Goal: Task Accomplishment & Management: Use online tool/utility

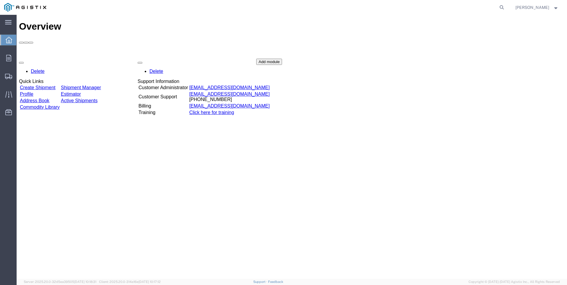
click at [54, 85] on link "Create Shipment" at bounding box center [38, 87] width 36 height 5
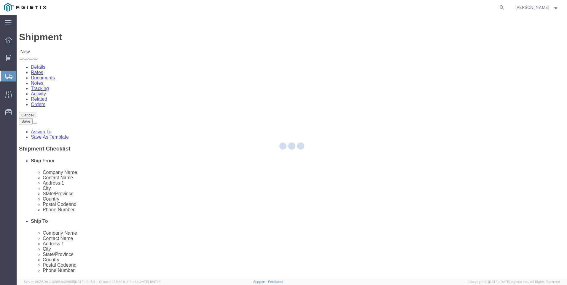
select select
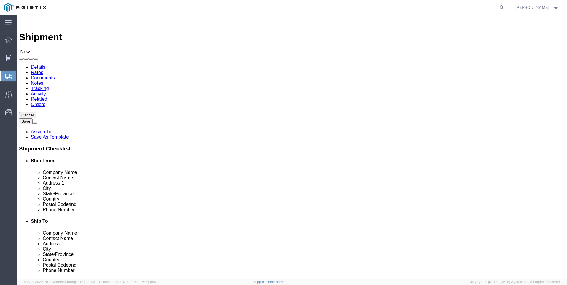
click select "Select PG&E Tri-Pacific Supply Inc"
select select "9596"
click select "Select PG&E Tri-Pacific Supply Inc"
select select "PURCHORD"
select select
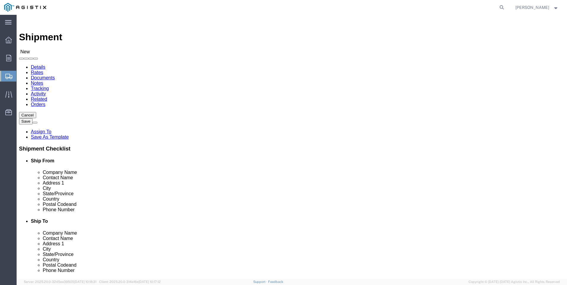
select select
select select "MYPROFILE"
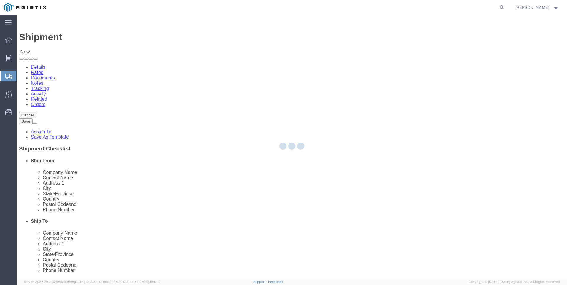
checkbox input "true"
select select "CA"
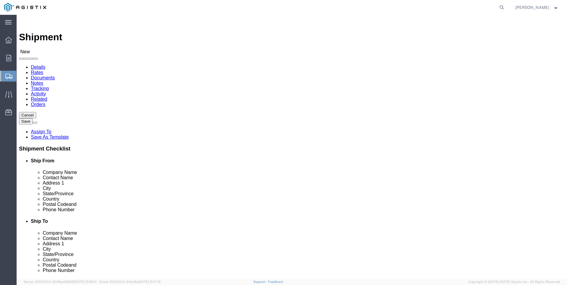
click select "Select All Others [GEOGRAPHIC_DATA] [GEOGRAPHIC_DATA] [GEOGRAPHIC_DATA] [GEOGRA…"
select select "19740"
click select "Select All Others [GEOGRAPHIC_DATA] [GEOGRAPHIC_DATA] [GEOGRAPHIC_DATA] [GEOGRA…"
click span
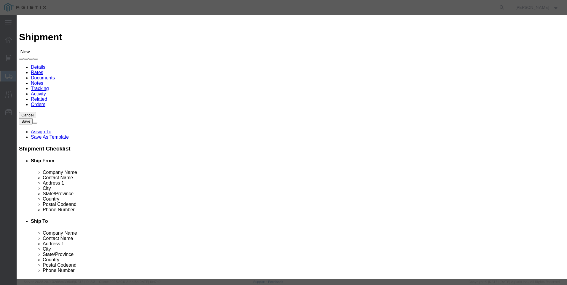
scroll to position [267, 0]
click button "Select"
select select "CA"
click button "Close"
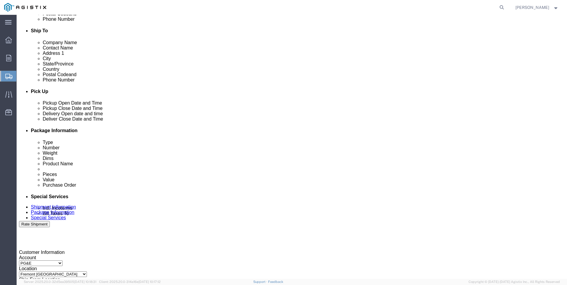
scroll to position [208, 0]
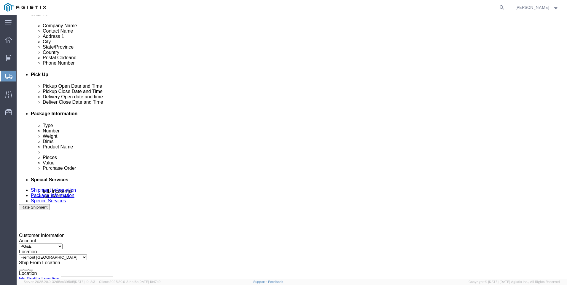
click div "[DATE] 12:00 PM"
type input "4:00 PM"
click div
click div "[DATE] 1:00 PM"
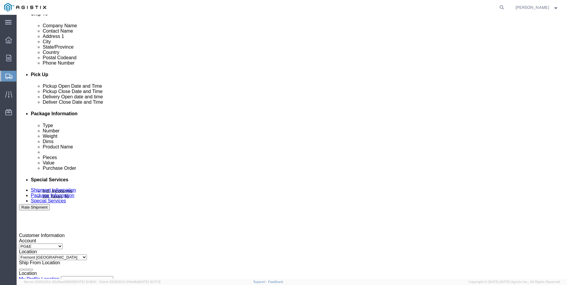
click input "7:00 PM"
type input "7:00 AM"
click button "Apply"
click div
type input "3:00 PM"
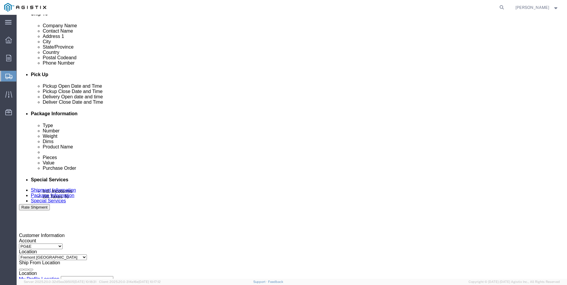
click button "Apply"
click input "text"
type input "3501422578"
click select "Select Account Type Activity ID Airline Appointment Number ASN Batch Request # …"
select select "SALEORDR"
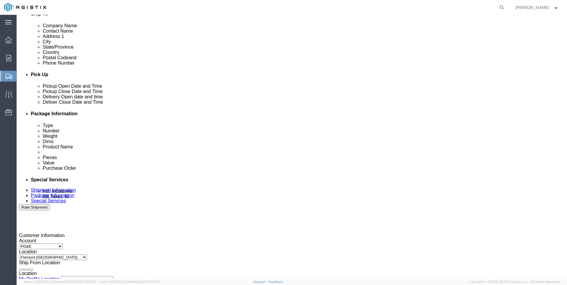
click select "Select Account Type Activity ID Airline Appointment Number ASN Batch Request # …"
click input "text"
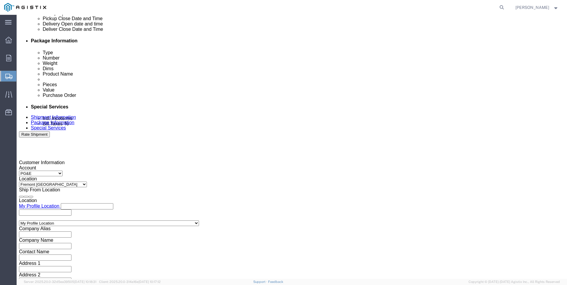
scroll to position [294, 0]
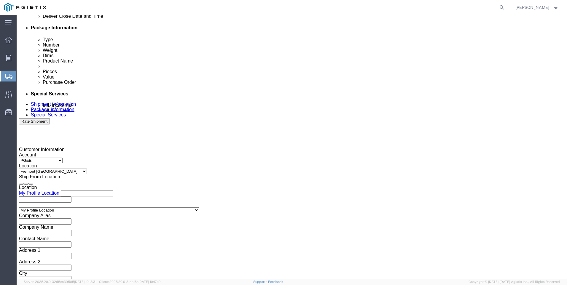
type input "0055299"
click button "Continue"
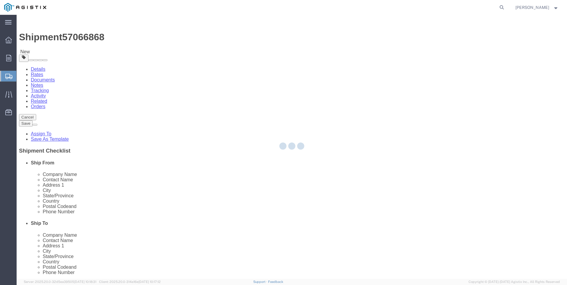
select select "CBOX"
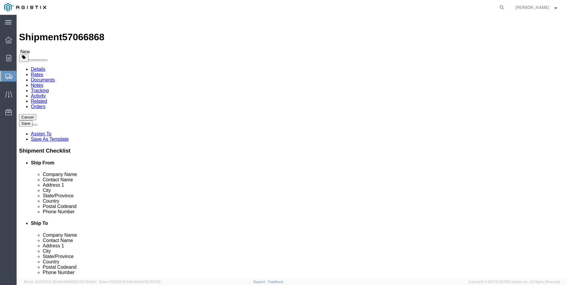
click input "text"
type input "15"
type input "7"
type input "4"
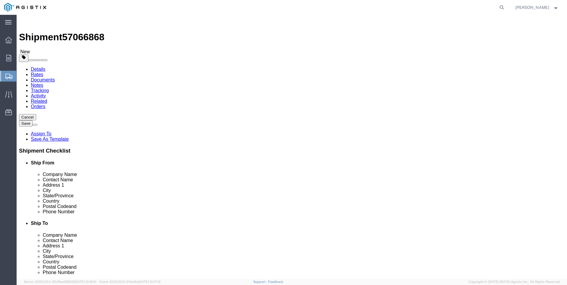
click label "Weight"
click link "Add Content"
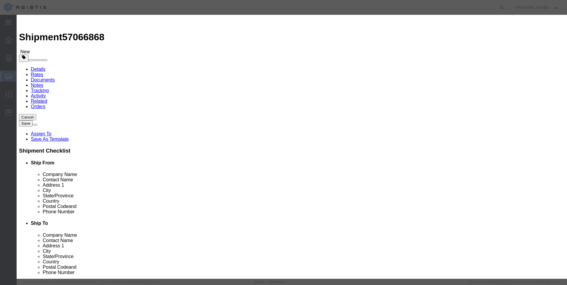
click input "text"
type input "M640363"
click td "Name: FULL ASSEMBLY REBUILD KIT 6" OPSO"
select select
select select "USD"
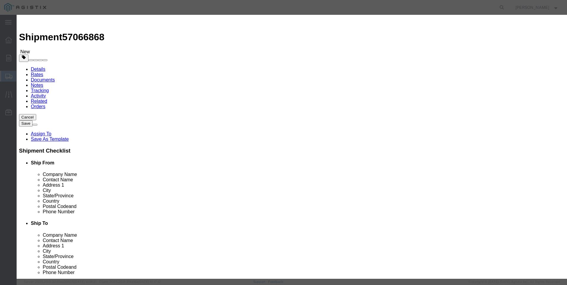
type input "FULL ASSEMBLY REBUILD KIT 6" OPSO"
type input "M640363"
drag, startPoint x: 260, startPoint y: 44, endPoint x: 103, endPoint y: 36, distance: 157.7
click div "Add content Commodity library Product Name FULL ASSEMBLY REBUILD KIT 6" OPSO M6…"
type input "FULL ASSEMBLY REBUILD KIT 6" OPSO"
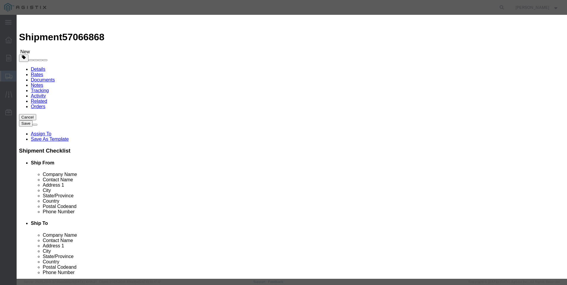
click textarea
paste textarea "FULL ASSEMBLY REBUILD KIT 6" OPSO"
type textarea "FULL ASSEMBLY REBUILD KIT 6" OPSO"
drag, startPoint x: 195, startPoint y: 42, endPoint x: 117, endPoint y: 35, distance: 78.3
click div "Commodity library Product Name FULL ASSEMBLY REBUILD KIT 6" OPSO M640363 Pieces…"
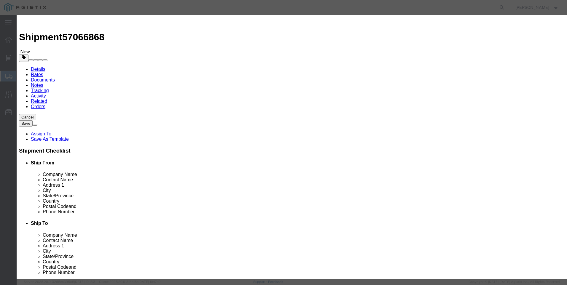
click input "M640363O"
type input "M640363 / 6FGSSOP KIT"
click input "text"
type input "1"
click input "text"
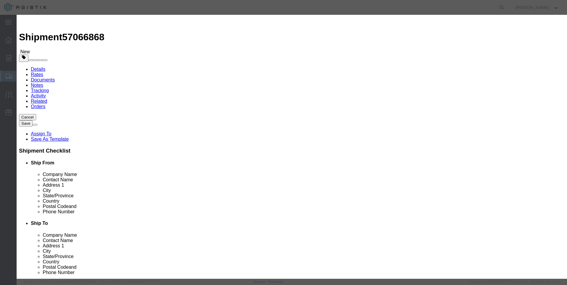
type input "1647"
click button "Save & Close"
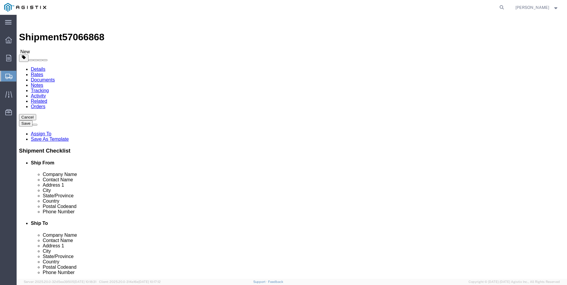
click button "Rate Shipment"
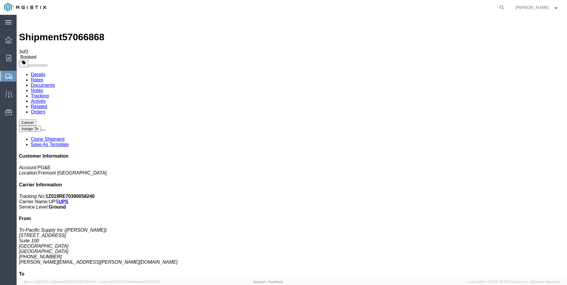
click at [0, 0] on span "Create Shipment" at bounding box center [0, 0] width 0 height 0
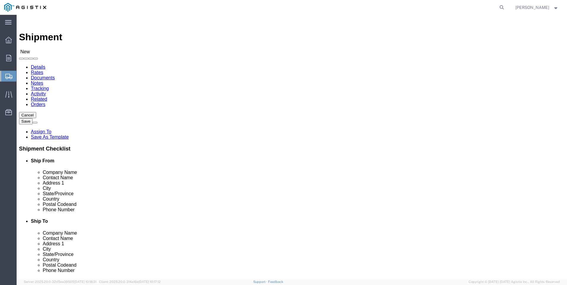
click select "Select PG&E Tri-Pacific Supply Inc"
select select "9596"
click select "Select PG&E Tri-Pacific Supply Inc"
select select
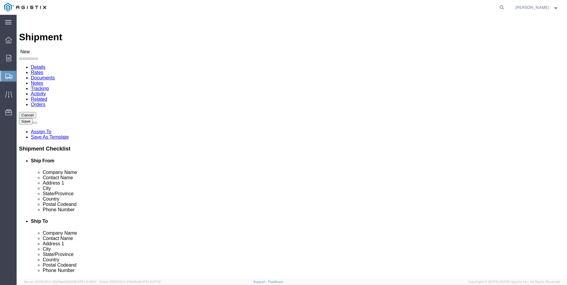
select select "MYPROFILE"
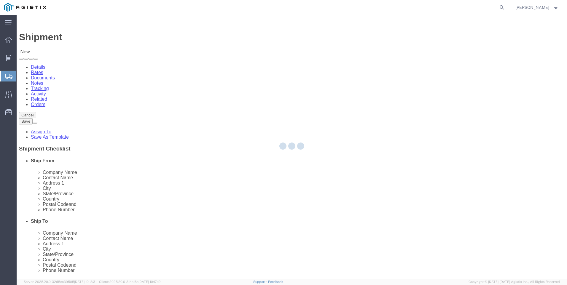
select select "CA"
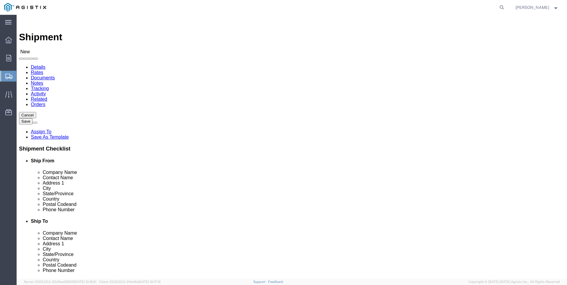
click select "Select All Others [GEOGRAPHIC_DATA] [GEOGRAPHIC_DATA] [GEOGRAPHIC_DATA] [GEOGRA…"
select select "19745"
click select "Select All Others [GEOGRAPHIC_DATA] [GEOGRAPHIC_DATA] [GEOGRAPHIC_DATA] [GEOGRA…"
click span
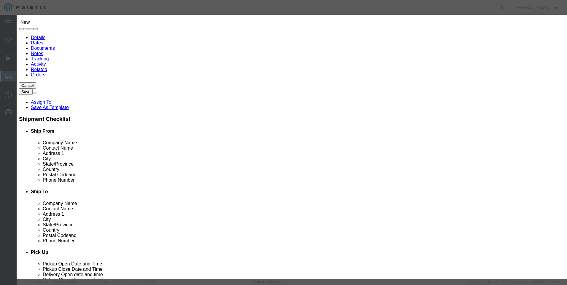
scroll to position [208, 0]
click button "Select"
select select "CA"
click button "Close"
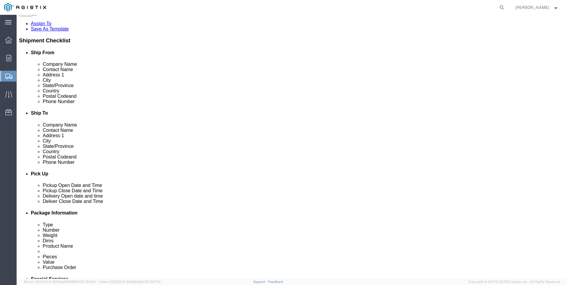
scroll to position [119, 0]
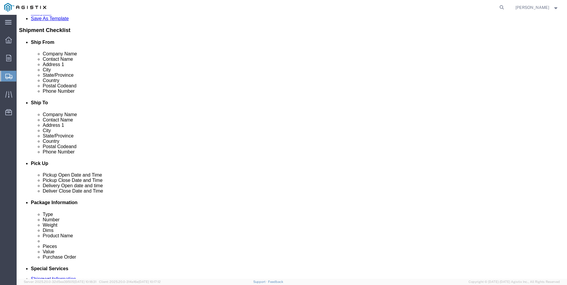
click div "[DATE] 12:00 PM"
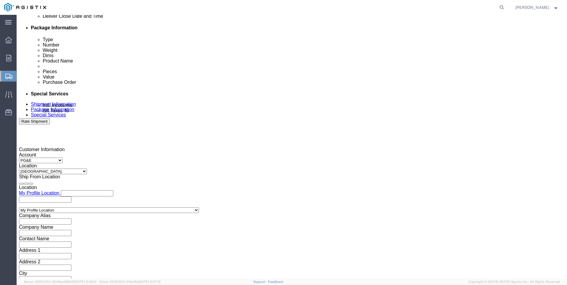
type input "4:00 PM"
click button "Apply"
click div
click input "5:00 PM"
click input "7:00 PM"
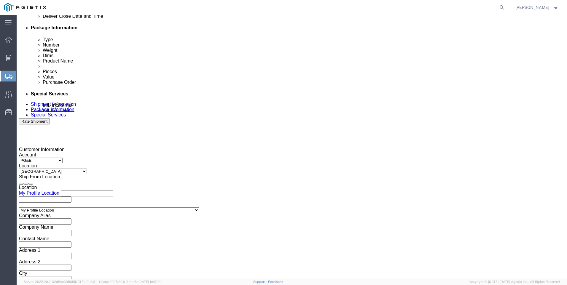
type input "7:00 AM"
click button "Apply"
click div
click input "3:00 AM"
type input "3:00 PM"
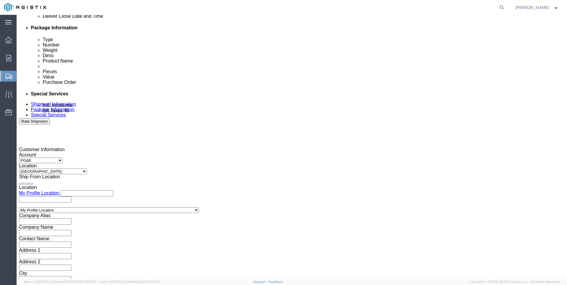
click button "Apply"
click input "text"
type input "3501423703"
click select "Select Account Type Activity ID Airline Appointment Number ASN Batch Request # …"
select select "SALEORDR"
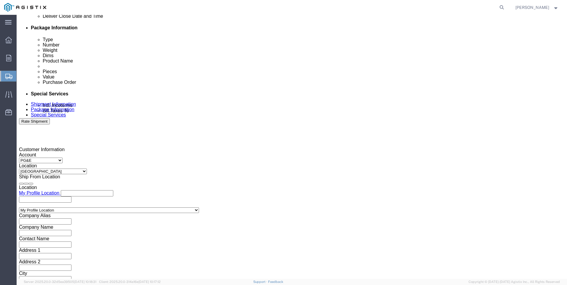
click select "Select Account Type Activity ID Airline Appointment Number ASN Batch Request # …"
click input "text"
type input "0055397"
click button "Continue"
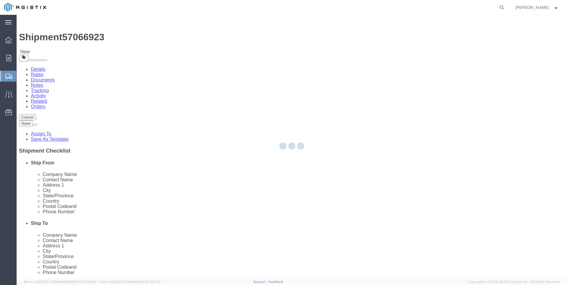
select select "CBOX"
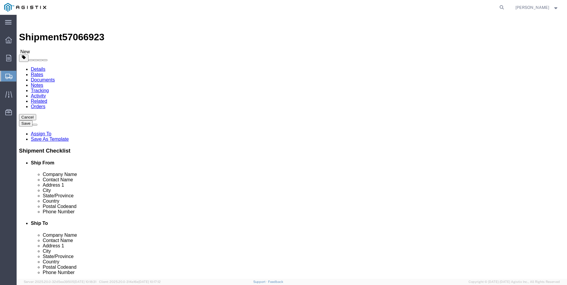
click input "text"
type input "6"
type input "2"
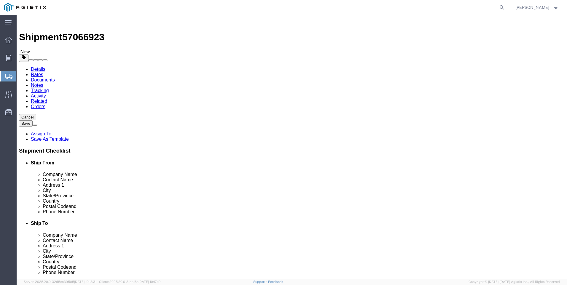
click div "x Package Type Select Bulk Bundle(s) Cardboard Box(es) Carton(s) Crate(s) Drum(…"
click link "Add Content"
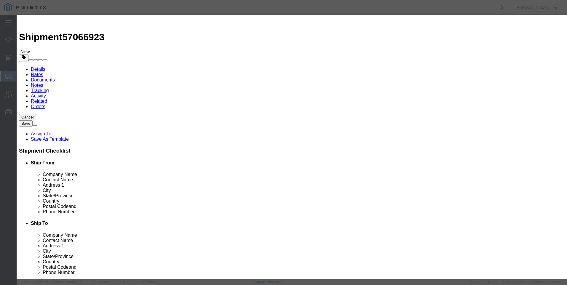
click input "text"
type input "M445969"
click td "Name: SPRING PILOT 200 - 450 PSI (GREEN-WHITE)"
select select
select select "USD"
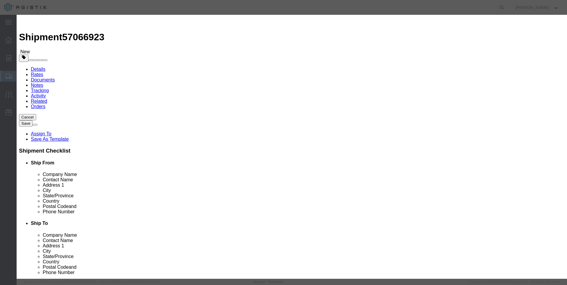
type input "SPRING PILOT 200 - 450 PSI (GREEN-WHITE)"
type input "M445969"
drag, startPoint x: 268, startPoint y: 46, endPoint x: 124, endPoint y: 44, distance: 143.5
click div "Product Name SPRING PILOT 200 - 450 PSI (GREEN-WHITE) M445969"
type input "SPRING PILOT 200 - 450 PSI (GREEN-WHITE)"
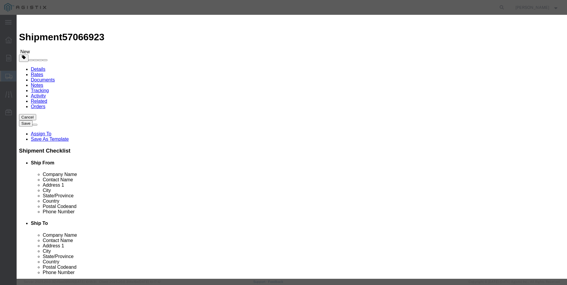
click textarea
paste textarea "SPRING PILOT 200 - 450 PSI (GREEN-WHITE)"
type textarea "SPRING PILOT 200 - 450 PSI (GREEN-WHITE)"
drag, startPoint x: 216, startPoint y: 45, endPoint x: 114, endPoint y: 42, distance: 101.7
click div "Commodity library Product Name SPRING PILOT 200 - 450 PSI (GREEN-WHITE) M445969…"
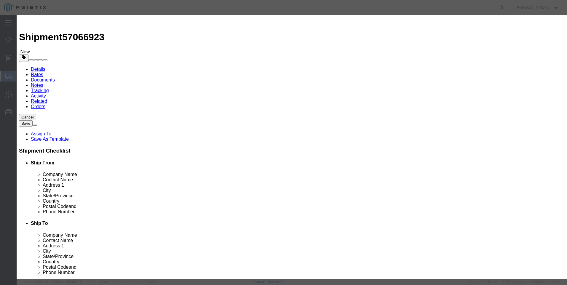
type input "M445969 / [PHONE_NUMBER]"
click input "text"
type input "4"
click input "text"
type input "407"
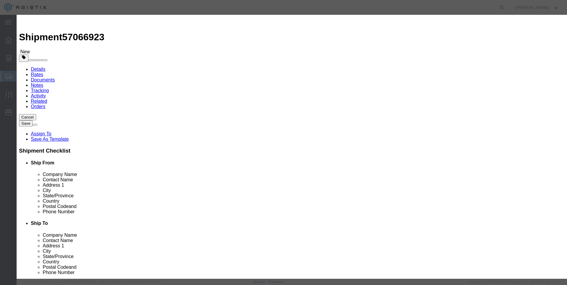
drag, startPoint x: 403, startPoint y: 206, endPoint x: 278, endPoint y: 111, distance: 156.9
click div "Add content Commodity library Product Name M445969 / [PHONE_NUMBER] M445969 Pie…"
click button "Save & Close"
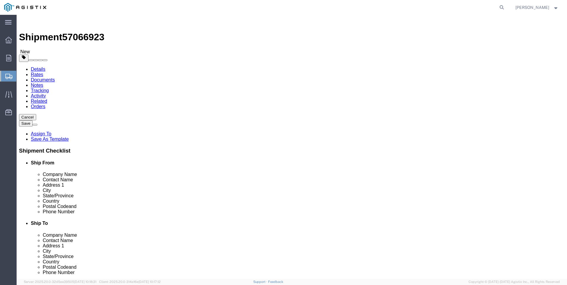
click button "Rate Shipment"
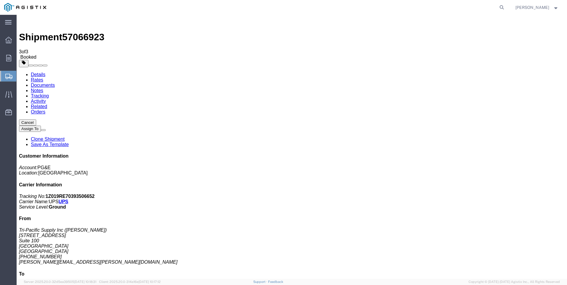
click at [0, 0] on span "Create Shipment" at bounding box center [0, 0] width 0 height 0
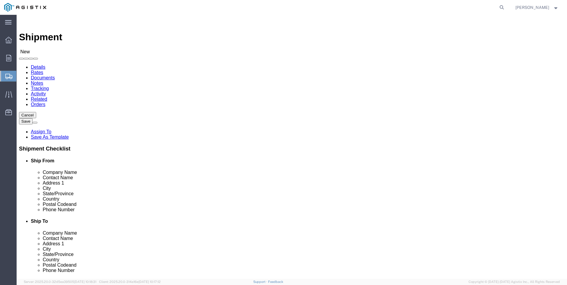
click select "Select PG&E Tri-Pacific Supply Inc"
select select "9596"
click select "Select PG&E Tri-Pacific Supply Inc"
select select
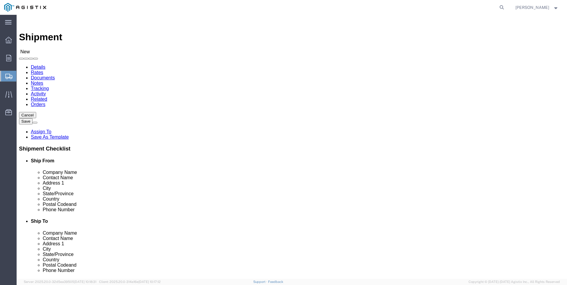
select select "MYPROFILE"
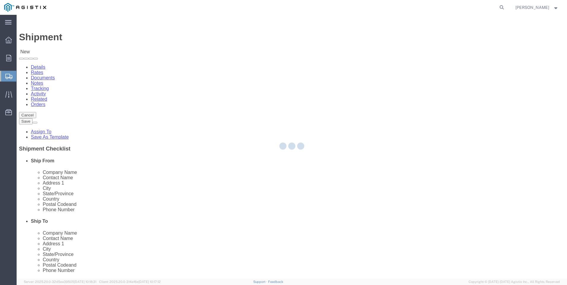
select select "CA"
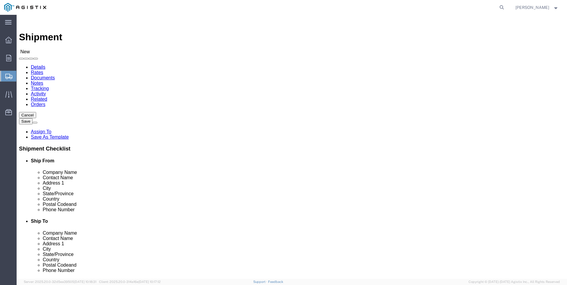
click select "Select All Others [GEOGRAPHIC_DATA] [GEOGRAPHIC_DATA] [GEOGRAPHIC_DATA] [GEOGRA…"
select select "19740"
click select "Select All Others [GEOGRAPHIC_DATA] [GEOGRAPHIC_DATA] [GEOGRAPHIC_DATA] [GEOGRA…"
click span
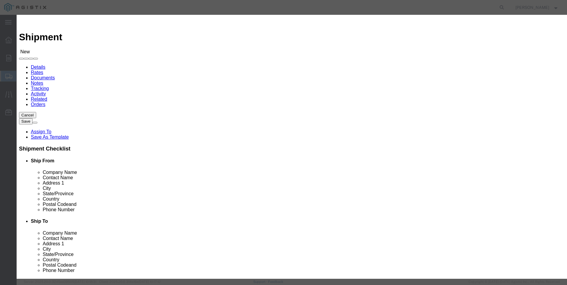
scroll to position [237, 0]
click button "Select"
select select "CA"
click button "Close"
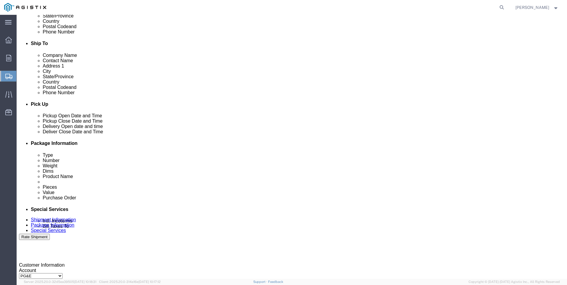
click div "[DATE] 12:00 PM"
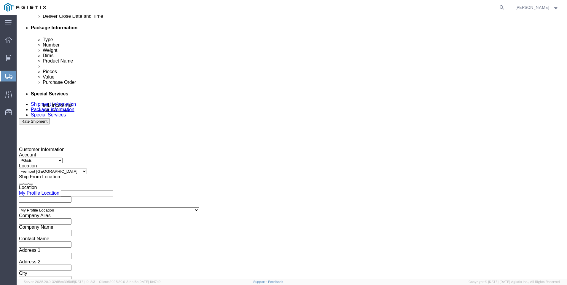
type input "4:00 PM"
click button "Apply"
click div
click input "7:00 PM"
type input "7:00 AM"
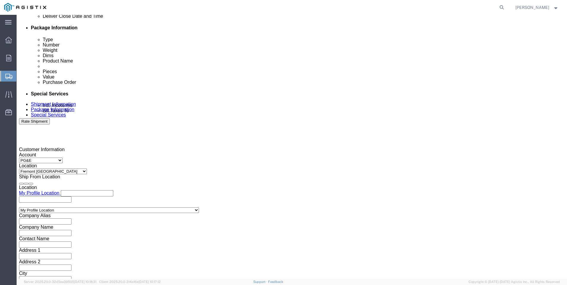
click button "Apply"
click div
click input "6:00 PM"
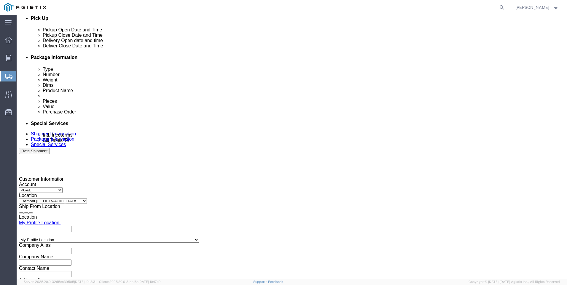
click div "[DATE] 5:00 PM"
click button "Apply"
click div "[DATE] 6:00 PM"
type input "3:00 PM"
click input "3:00 PM"
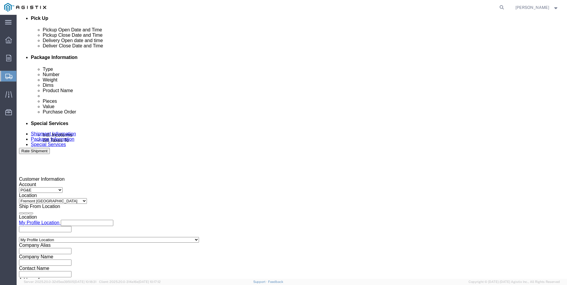
click button "Apply"
click input "text"
type input "3501423144"
click select "Select Account Type Activity ID Airline Appointment Number ASN Batch Request # …"
select select "SALEORDR"
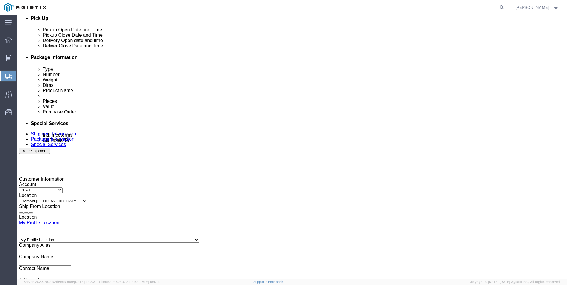
click select "Select Account Type Activity ID Airline Appointment Number ASN Batch Request # …"
click input "text"
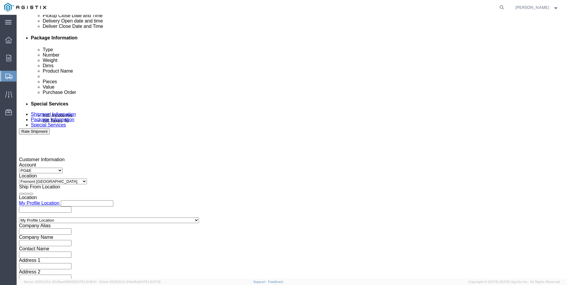
scroll to position [294, 0]
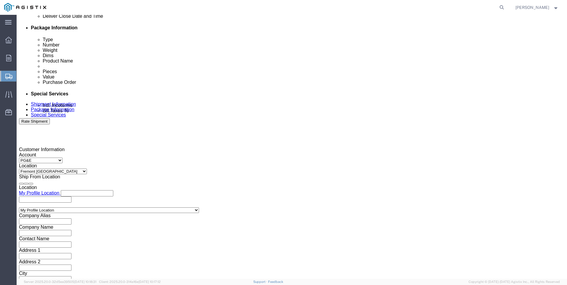
type input "0055358"
click button "Continue"
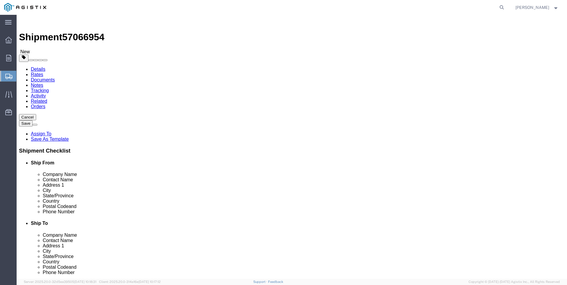
click input "text"
click select "Select Bulk Bundle(s) Cardboard Box(es) Carton(s) Crate(s) Drum(s) (Fiberboard)…"
select select "ENV"
click select "Select Bulk Bundle(s) Cardboard Box(es) Carton(s) Crate(s) Drum(s) (Fiberboard)…"
type input "9.50"
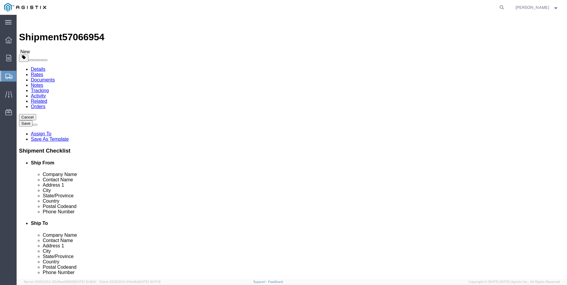
type input "12.50"
type input "0.25"
type input "1"
click select "Select Bulk Bundle(s) Cardboard Box(es) Carton(s) Crate(s) Drum(s) (Fiberboard)…"
select select "YRPK"
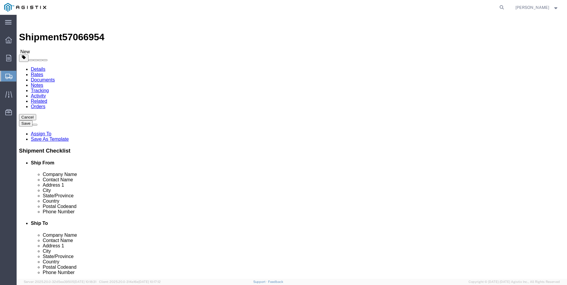
click select "Select Bulk Bundle(s) Cardboard Box(es) Carton(s) Crate(s) Drum(s) (Fiberboard)…"
click link "Add Content"
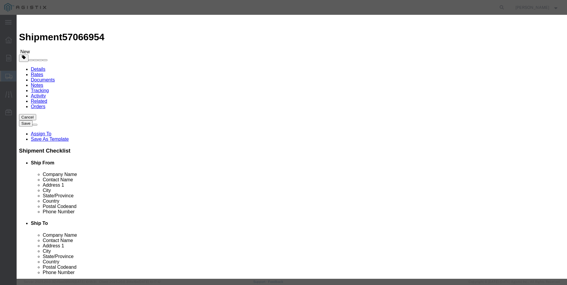
click input "text"
type input "M445971"
click td "Name: PLUG & STEM #[PHONE_NUMBER]"
select select
select select "USD"
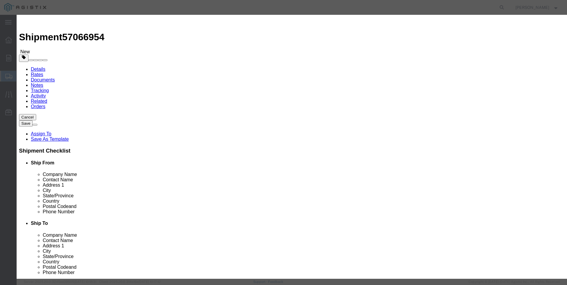
type input "PLUG & STEM #[PHONE_NUMBER]"
type input "M445971"
drag, startPoint x: 247, startPoint y: 44, endPoint x: 106, endPoint y: 43, distance: 141.1
click div "Add content Commodity library Product Name PLUG & STEM #[PHONE_NUMBER] M445971 …"
type input "PLUG & STEM #[PHONE_NUMBER]"
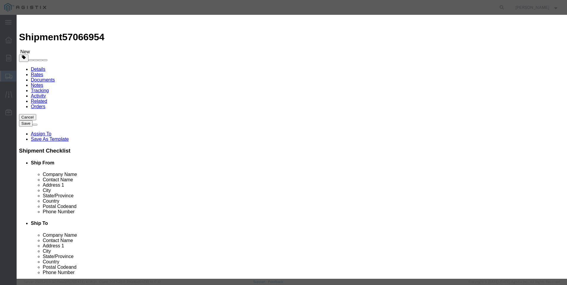
click textarea
paste textarea "PLUG & STEM #[PHONE_NUMBER]"
type textarea "PLUG & STEM #[PHONE_NUMBER]"
drag, startPoint x: 247, startPoint y: 46, endPoint x: 89, endPoint y: 48, distance: 158.6
click div "Add content Commodity library Product Name PLUG & STEM #[PHONE_NUMBER] M445971 …"
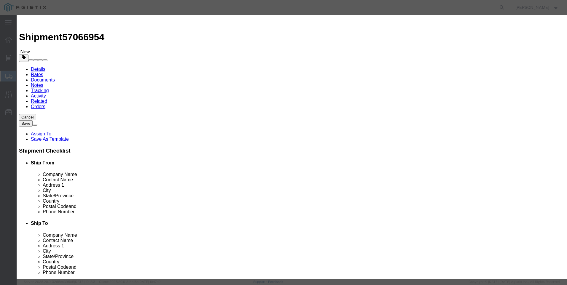
click label "Product Name"
drag, startPoint x: 206, startPoint y: 46, endPoint x: 125, endPoint y: 44, distance: 80.7
click div "Product Name PLUG & STEM #[PHONE_NUMBER] M445971"
type input "M445971 / [PHONE_NUMBER]"
click input "text"
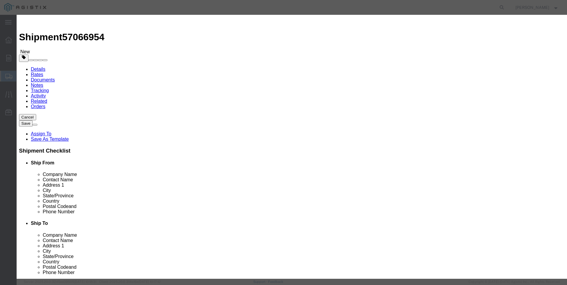
type input "30"
click input "text"
type input "2116"
click button "Save & Close"
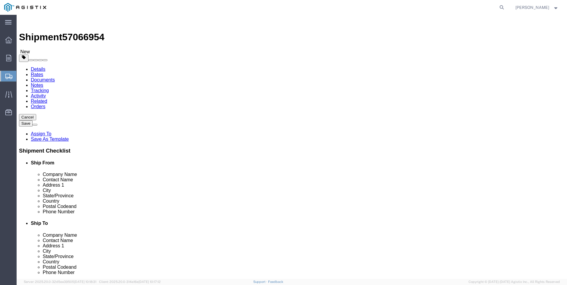
click button "Rate Shipment"
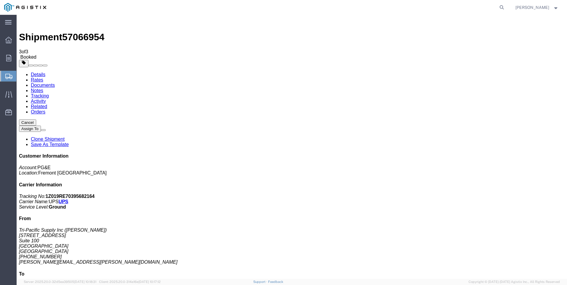
click at [0, 0] on span "Create Shipment" at bounding box center [0, 0] width 0 height 0
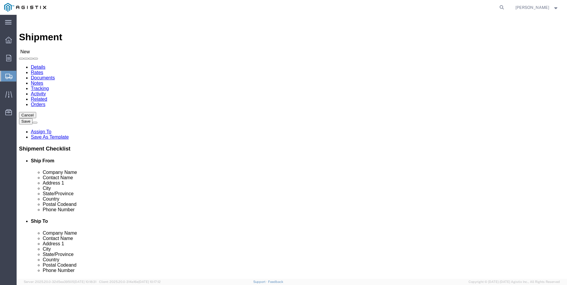
click select "Select PG&E Tri-Pacific Supply Inc"
select select "9596"
click select "Select PG&E Tri-Pacific Supply Inc"
select select
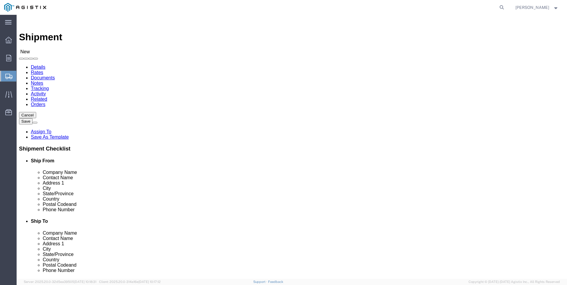
select select "MYPROFILE"
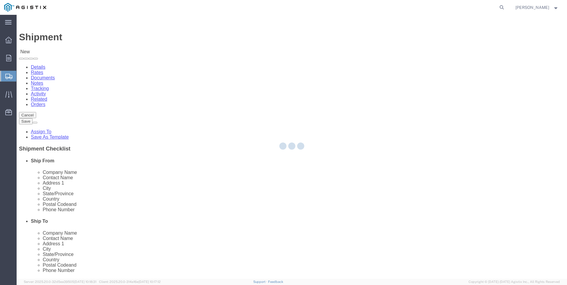
select select "CA"
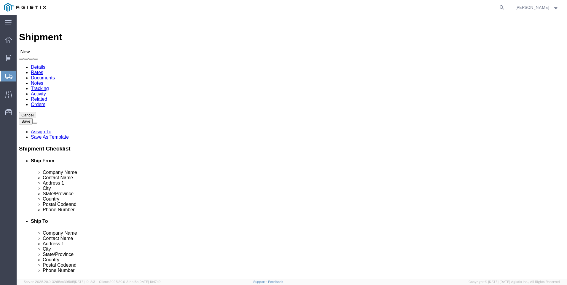
click select "Select All Others [GEOGRAPHIC_DATA] [GEOGRAPHIC_DATA] [GEOGRAPHIC_DATA] [GEOGRA…"
select select "19745"
click select "Select All Others [GEOGRAPHIC_DATA] [GEOGRAPHIC_DATA] [GEOGRAPHIC_DATA] [GEOGRA…"
click span
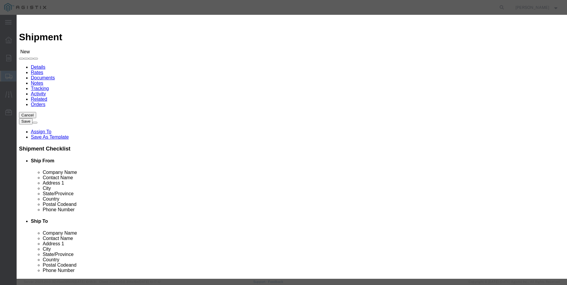
click select "Search by Address Book Name City Company Name Contact Name Country CustomerAlia…"
click button "Select"
select select "CA"
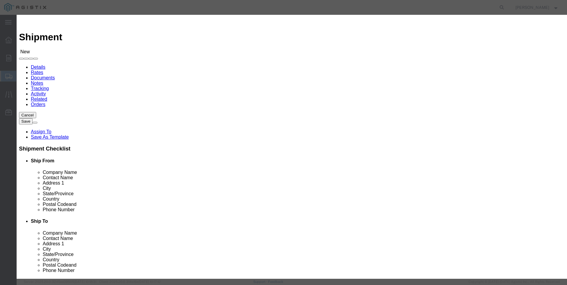
click button "Close"
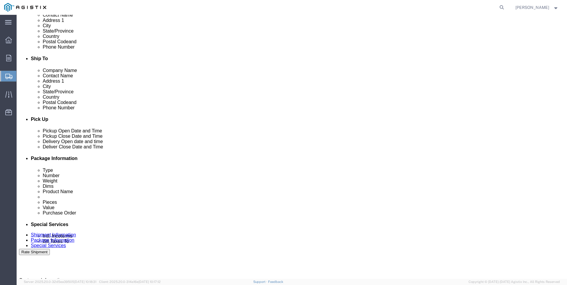
scroll to position [178, 0]
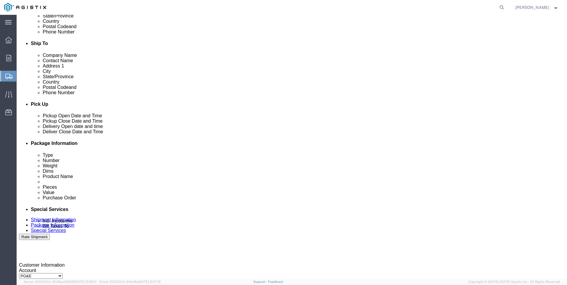
click div "[DATE] 12:00 PM"
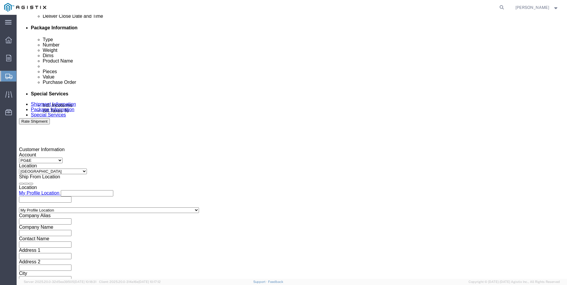
type input "4:00 PM"
click button "Apply"
click div
click input "5:00 PM"
click input "7:00 PM"
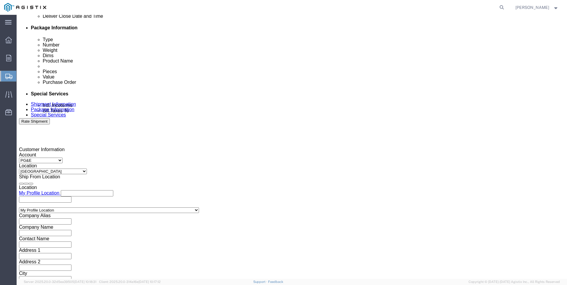
type input "7:00 AM"
click button "Apply"
click div
click input "3:00 AM"
type input "3:00 PM"
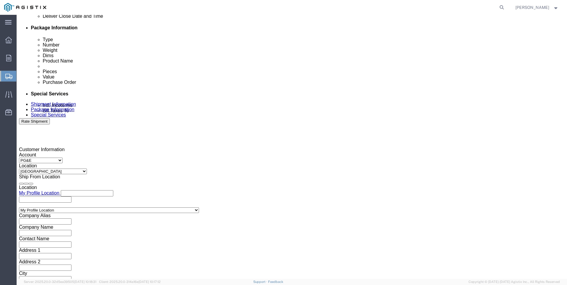
click button "Apply"
click input "text"
type input "3501423662"
click select "Select Account Type Activity ID Airline Appointment Number ASN Batch Request # …"
select select "SALEORDR"
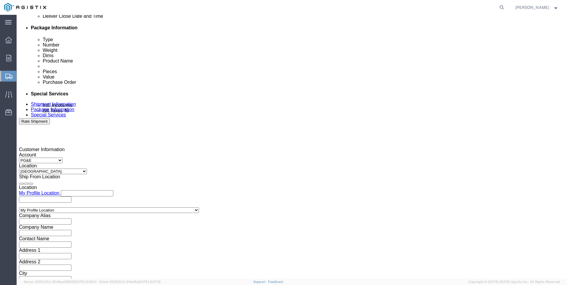
click select "Select Account Type Activity ID Airline Appointment Number ASN Batch Request # …"
click input "text"
type input "0055400"
click button "Continue"
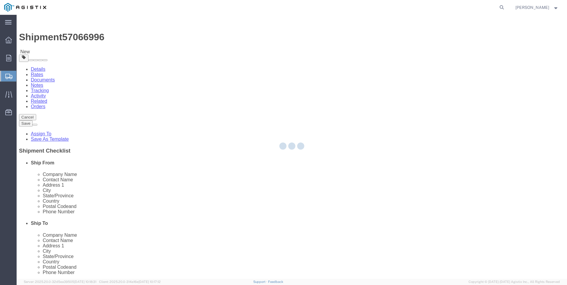
select select "CBOX"
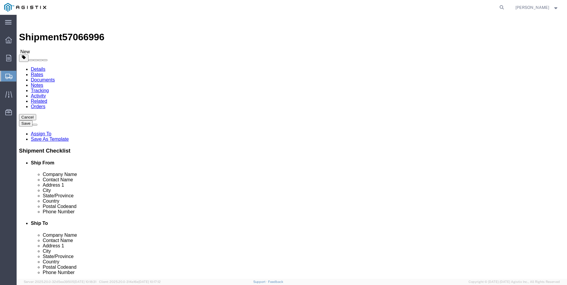
click input "text"
type input "11"
type input "7"
type input "5"
type input "1"
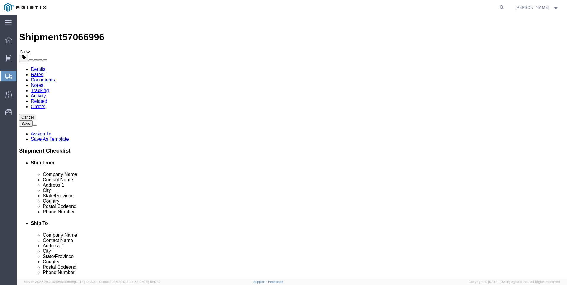
click div "x Package Type Select Bulk Bundle(s) Cardboard Box(es) Carton(s) Crate(s) Drum(…"
click link "Add Content"
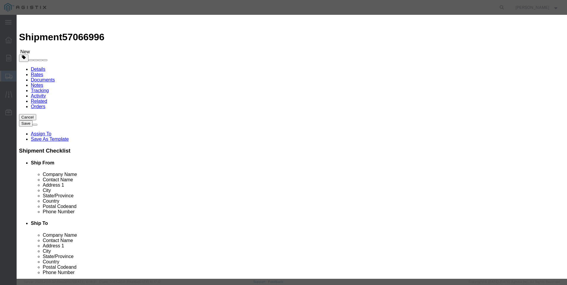
click input "text"
type input "M442329"
click td "Name: CAP PLASTIC REPLACEMENT FOR [PERSON_NAME]"
select select
select select "USD"
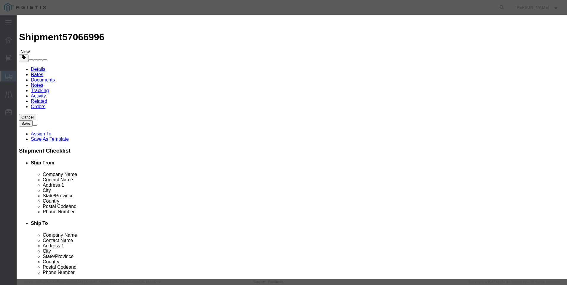
type input "CAP PLASTIC REPLACEMENT FOR [PERSON_NAME]"
type input "M442329"
drag, startPoint x: 260, startPoint y: 42, endPoint x: 146, endPoint y: 44, distance: 113.9
click div "Product Name CAP PLASTIC REPLACEMENT FOR [PERSON_NAME] M442329"
type input "CAP PLASTIC REPLACEMENT FOR [PERSON_NAME]"
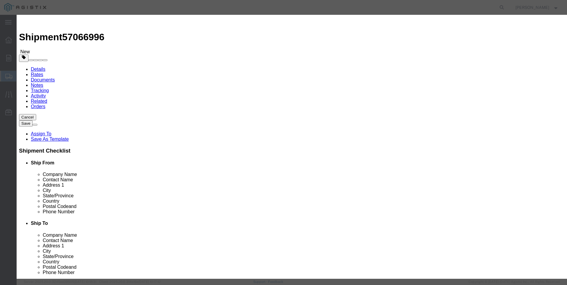
click textarea
paste textarea "CAP PLASTIC REPLACEMENT FOR [PERSON_NAME]"
type textarea "CAP PLASTIC REPLACEMENT FOR [PERSON_NAME]"
drag, startPoint x: 270, startPoint y: 46, endPoint x: 130, endPoint y: 56, distance: 140.0
click div "Product Name CAP PLASTIC REPLACEMENT FOR [PERSON_NAME] M442329 Pieces Select Ba…"
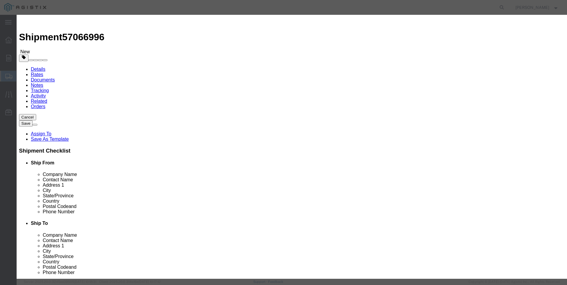
type input "M442329 / [PHONE_NUMBER]"
click input "text"
type input "4"
click input "text"
type input "71"
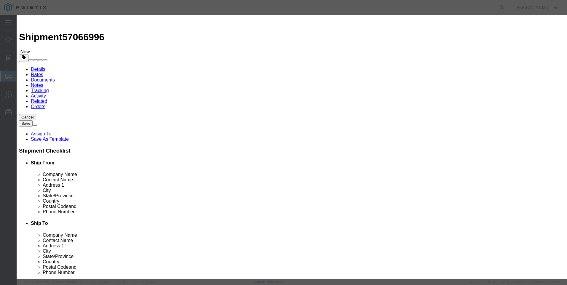
click button "Save & Close"
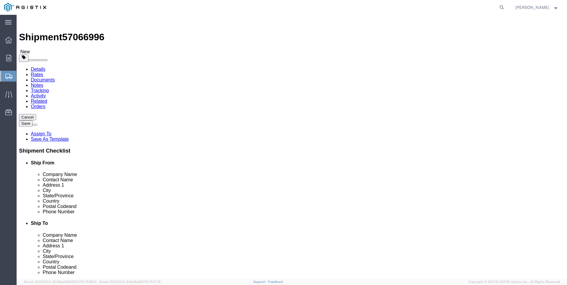
click button "Rate Shipment"
